Goal: Find specific page/section: Find specific page/section

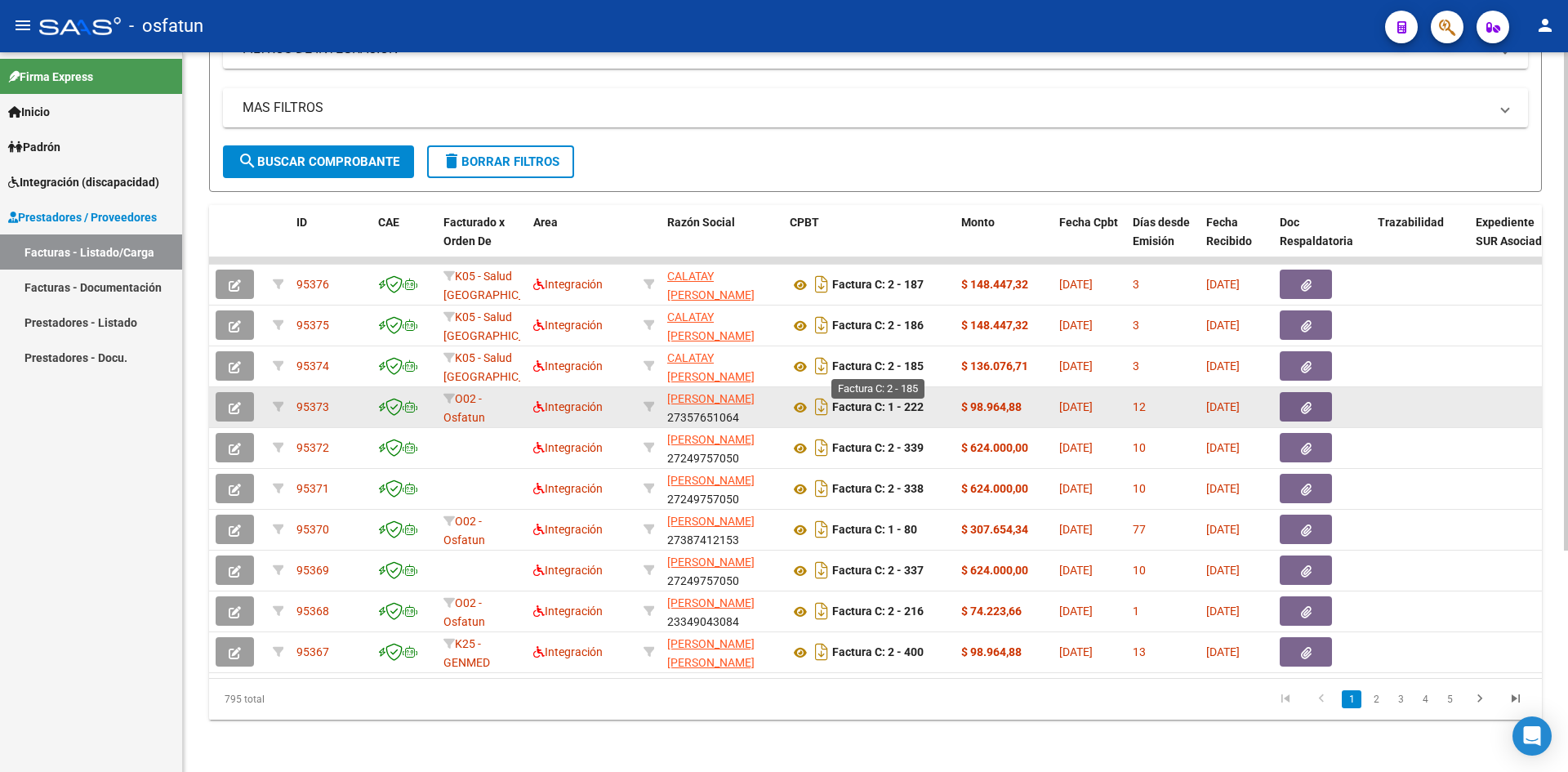
scroll to position [319, 0]
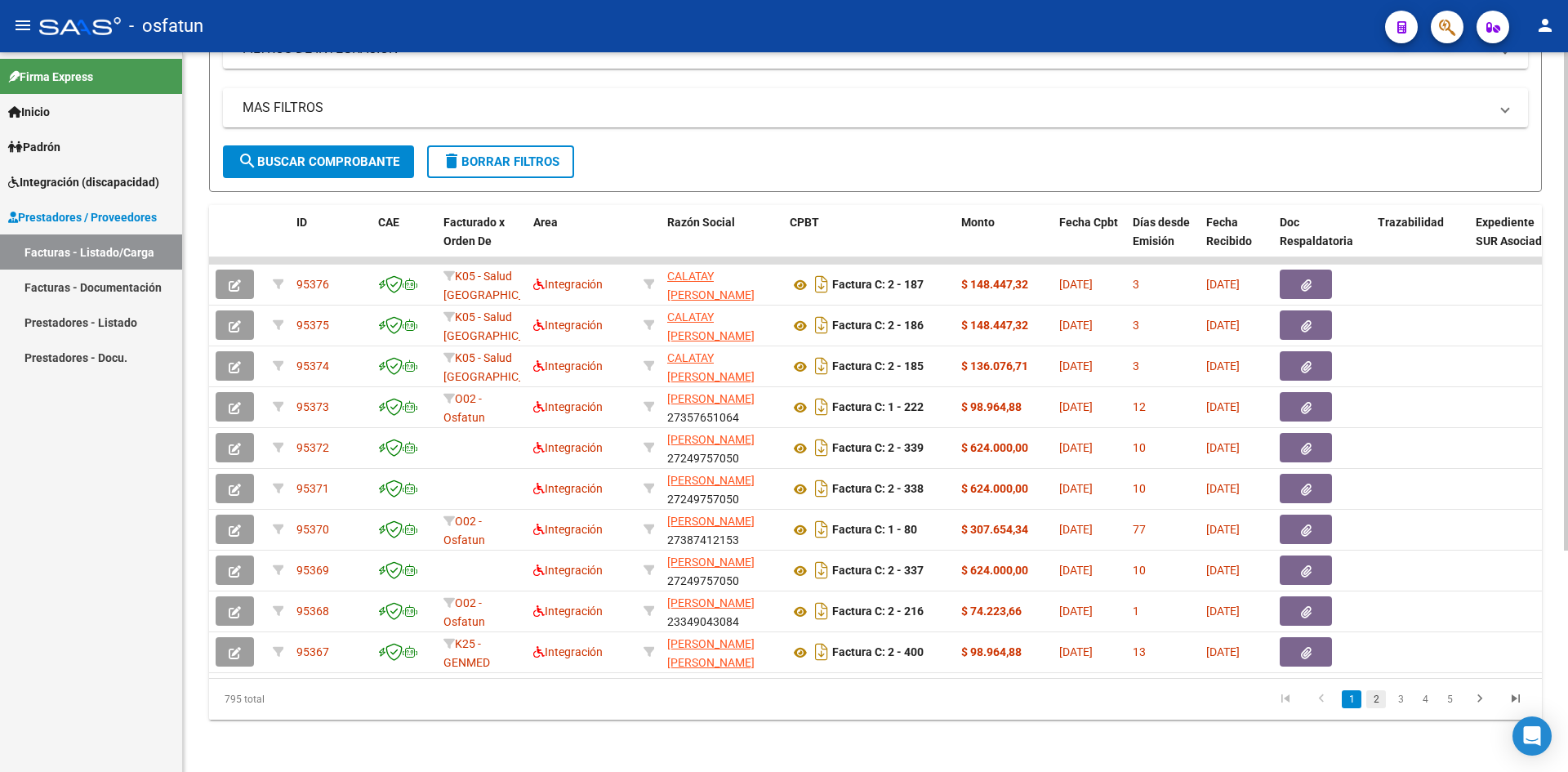
click at [1368, 704] on link "2" at bounding box center [1376, 699] width 20 height 18
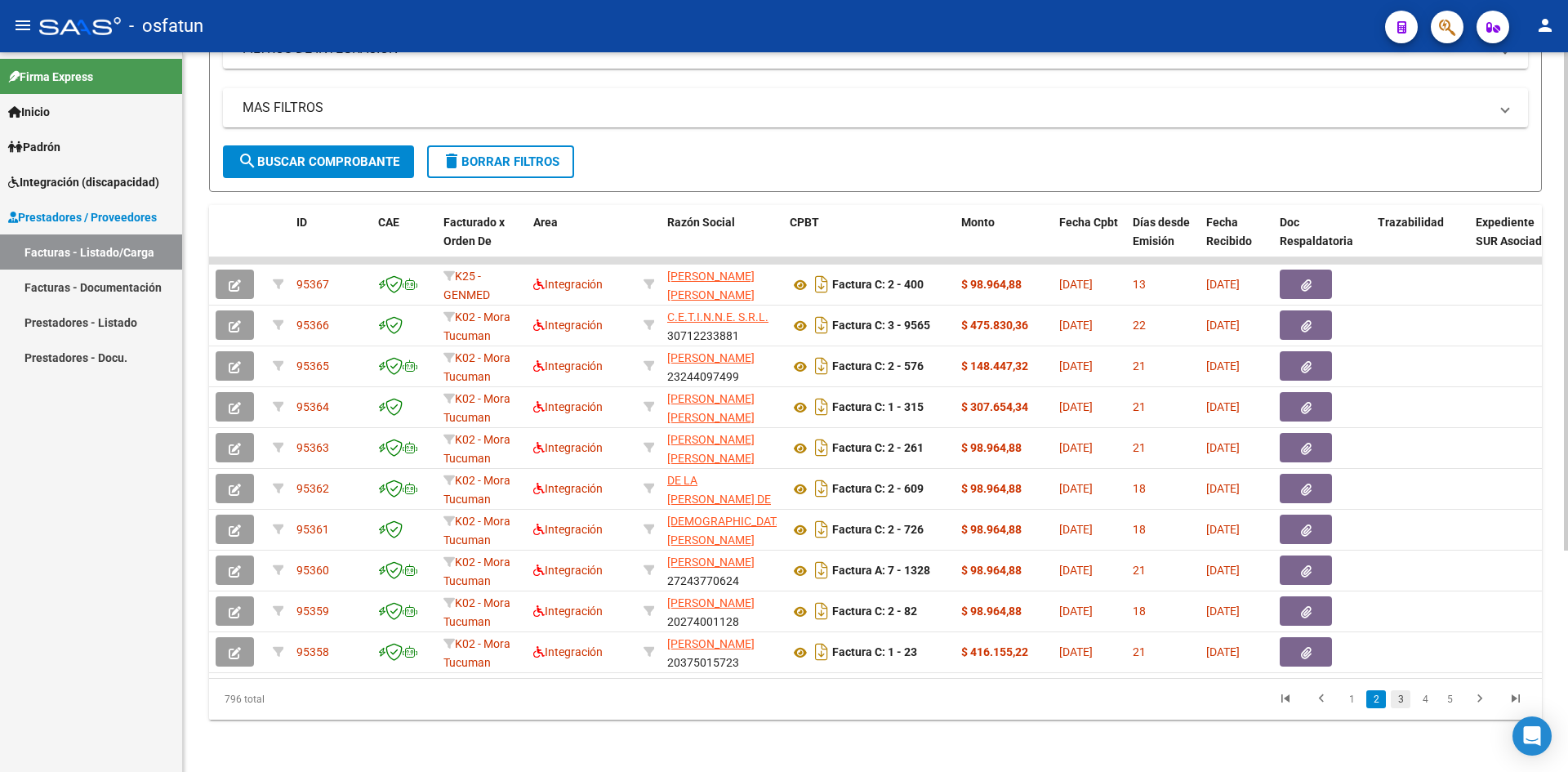
click at [1397, 700] on link "3" at bounding box center [1401, 699] width 20 height 18
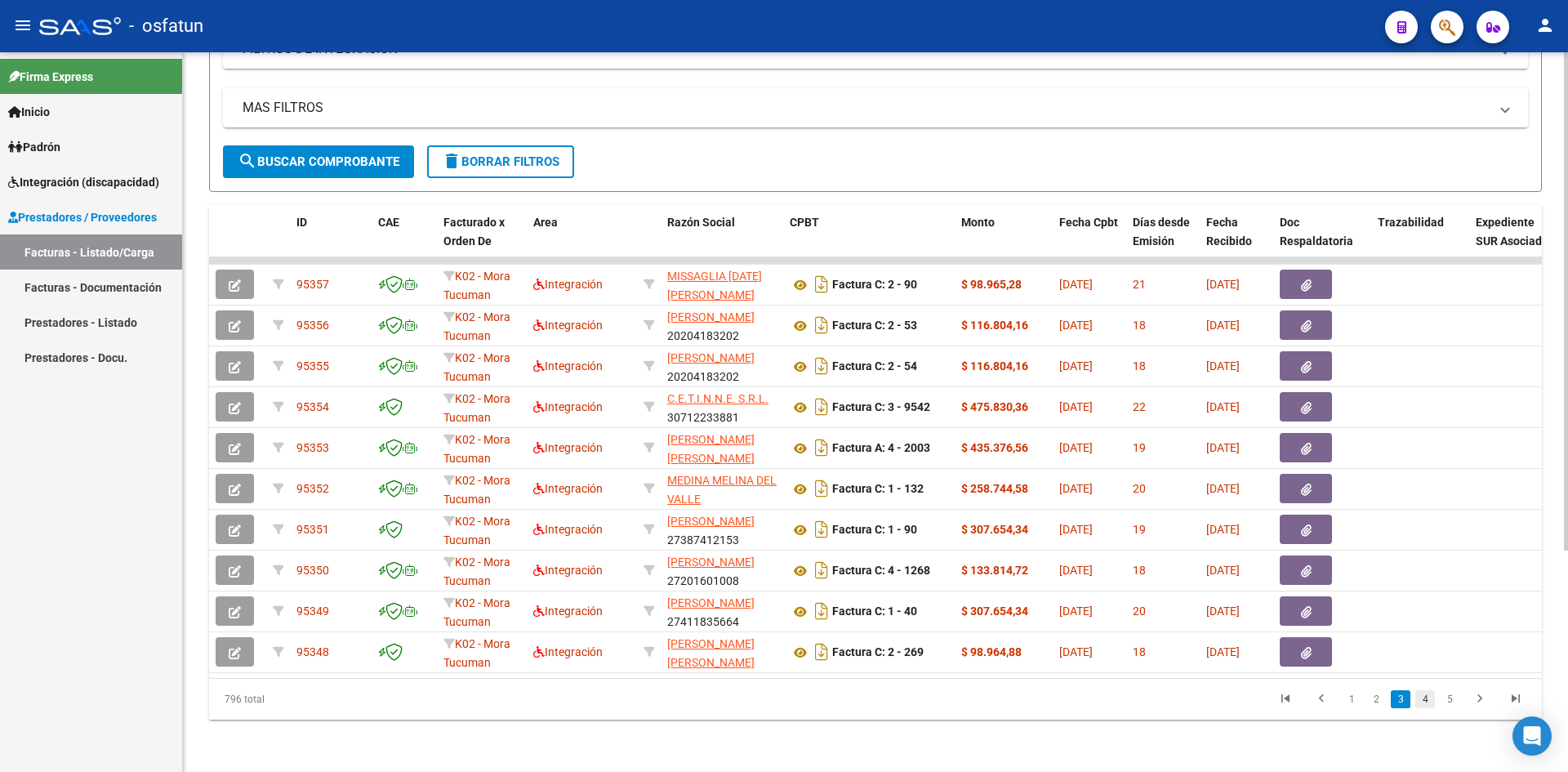
click at [1419, 702] on link "4" at bounding box center [1425, 699] width 20 height 18
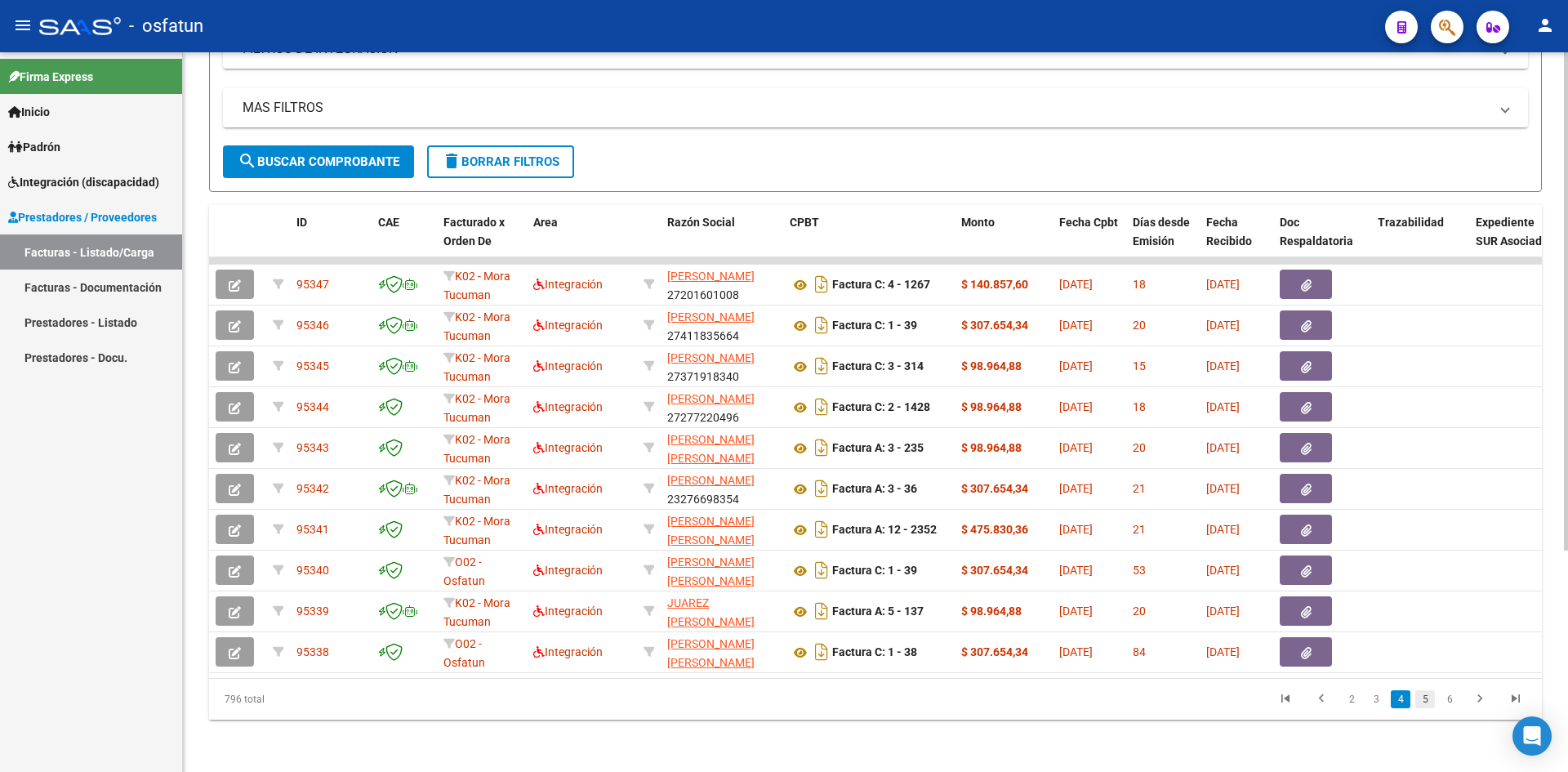
click at [1420, 693] on link "5" at bounding box center [1425, 699] width 20 height 18
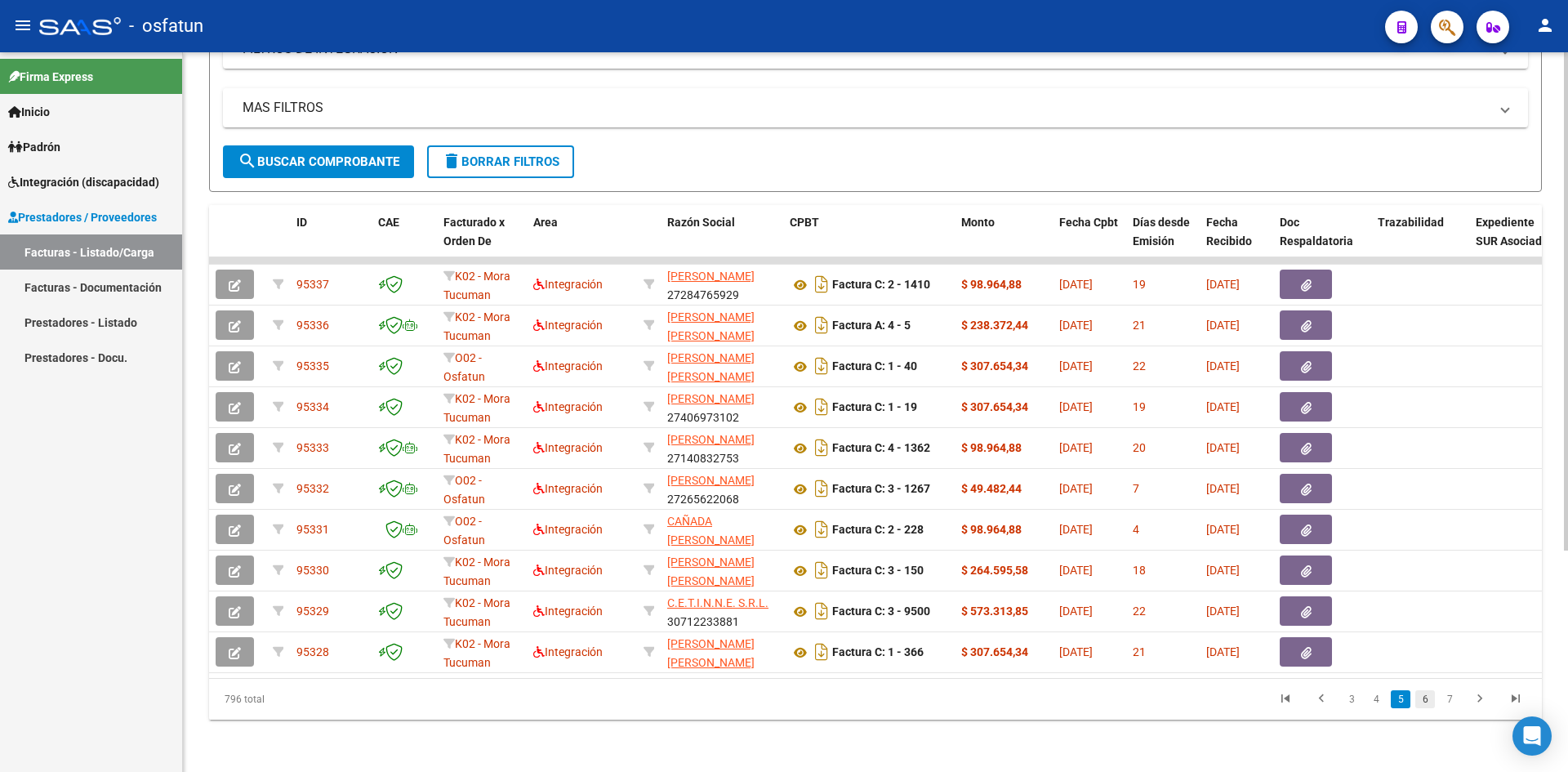
click at [1431, 697] on link "6" at bounding box center [1425, 699] width 20 height 18
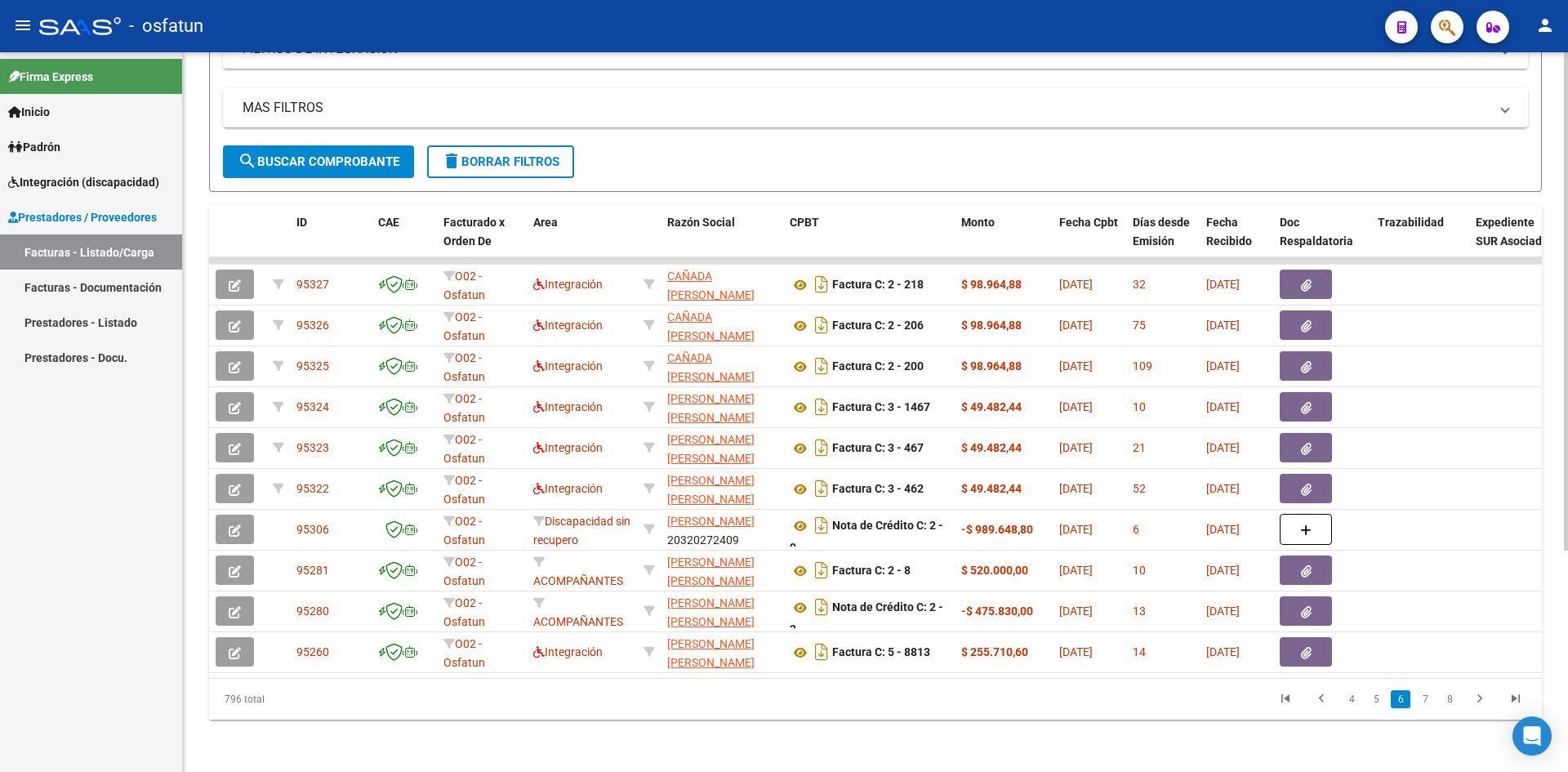
click at [1421, 702] on link "7" at bounding box center [1425, 699] width 20 height 18
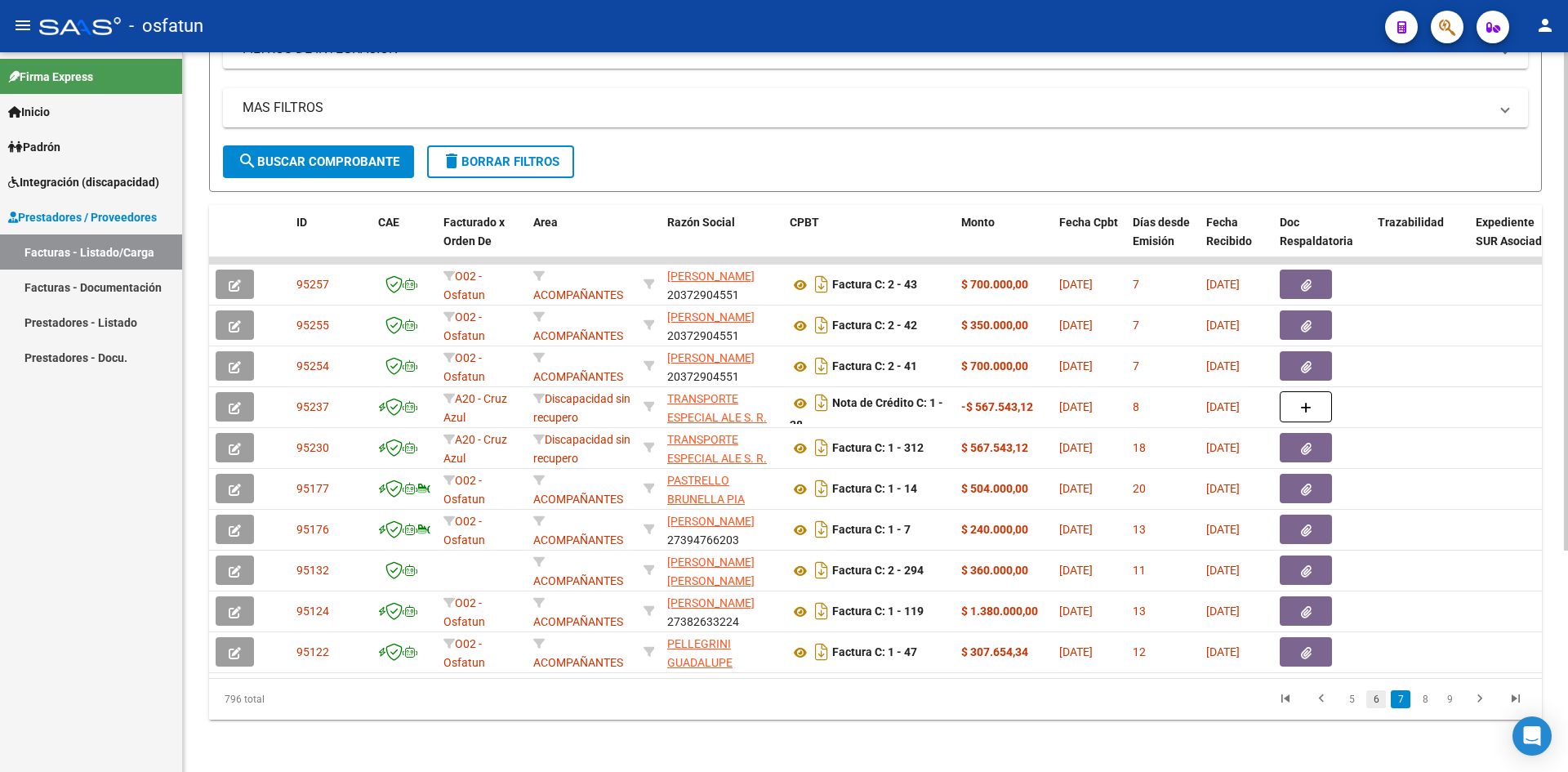
click at [1377, 702] on link "6" at bounding box center [1376, 699] width 20 height 18
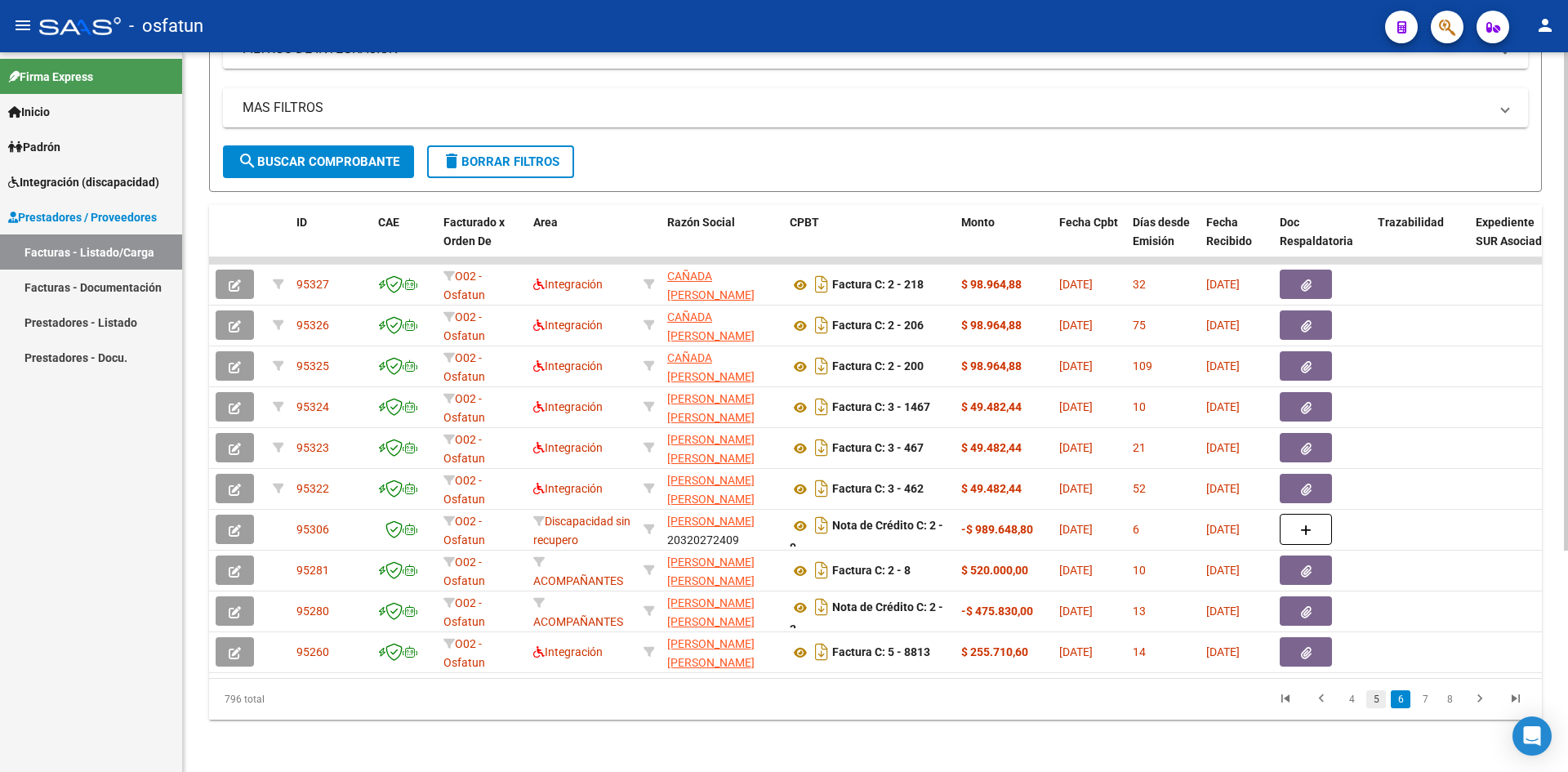
click at [1371, 697] on link "5" at bounding box center [1376, 699] width 20 height 18
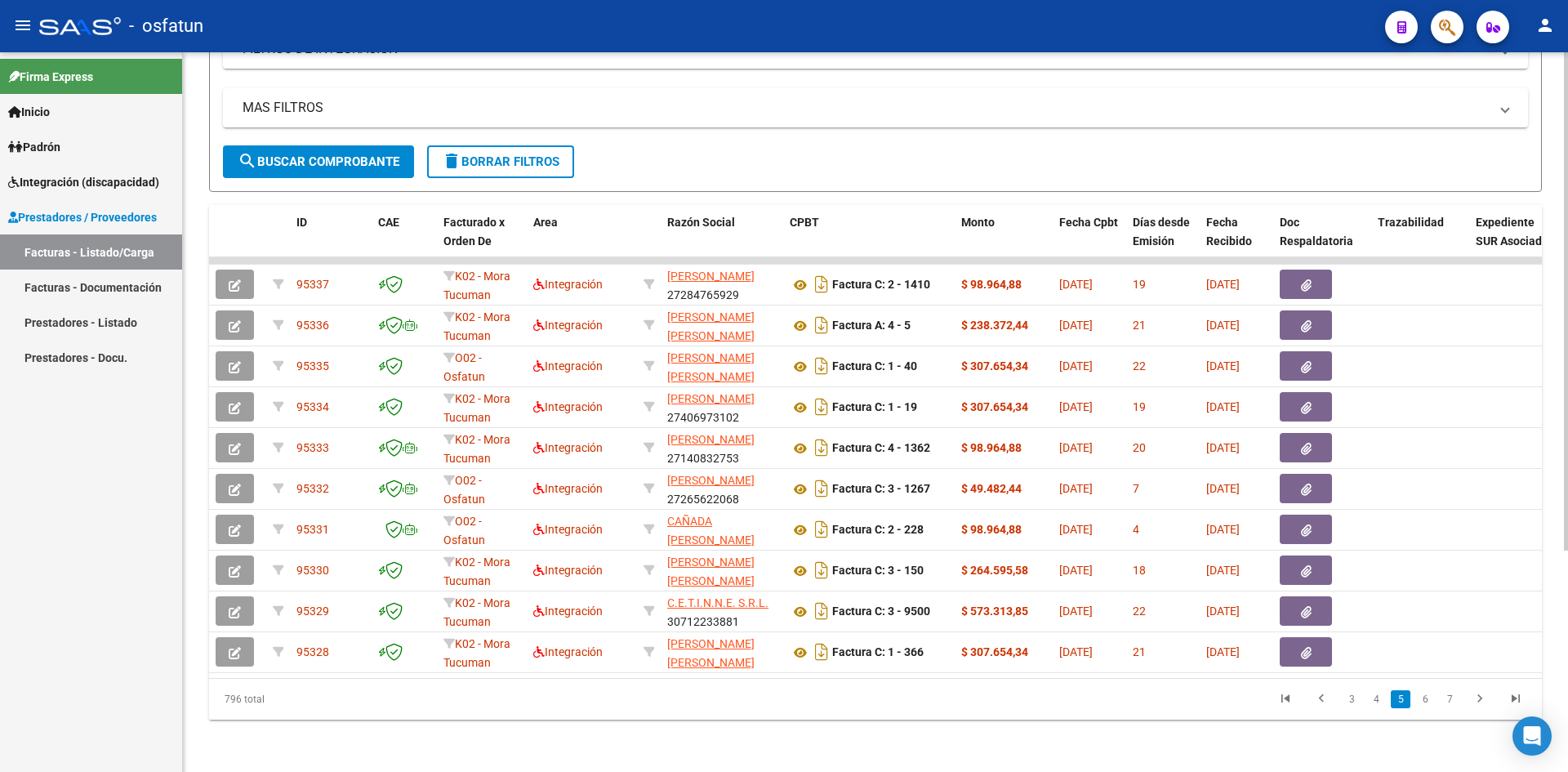
click at [1363, 689] on li "4" at bounding box center [1375, 699] width 25 height 28
click at [1374, 703] on link "4" at bounding box center [1376, 699] width 20 height 18
